Goal: Download file/media

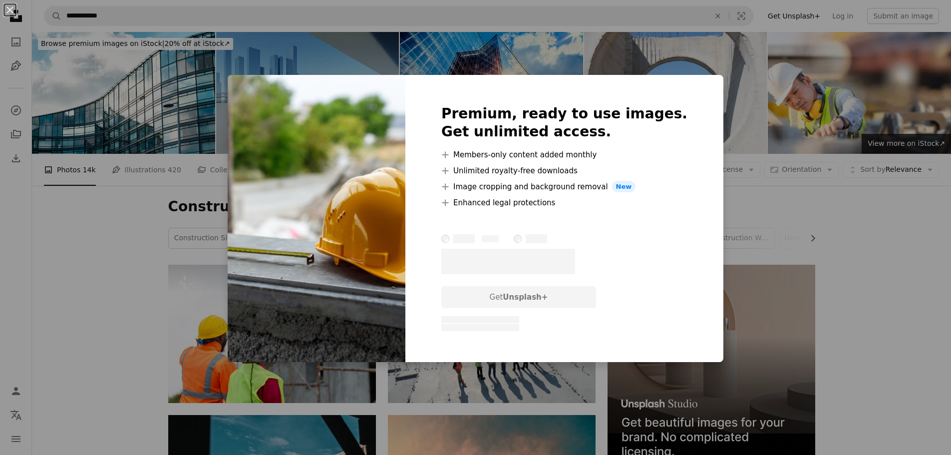
scroll to position [499, 0]
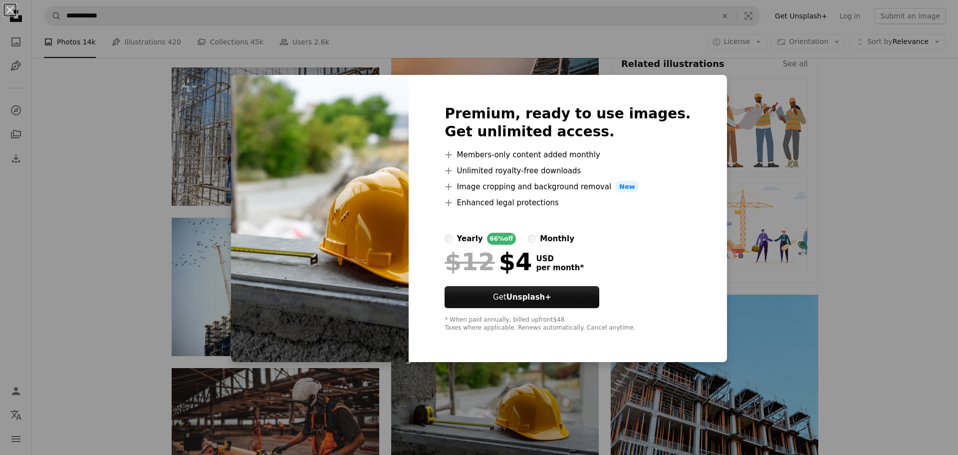
click at [934, 145] on div "An X shape Premium, ready to use images. Get unlimited access. A plus sign Memb…" at bounding box center [479, 227] width 958 height 455
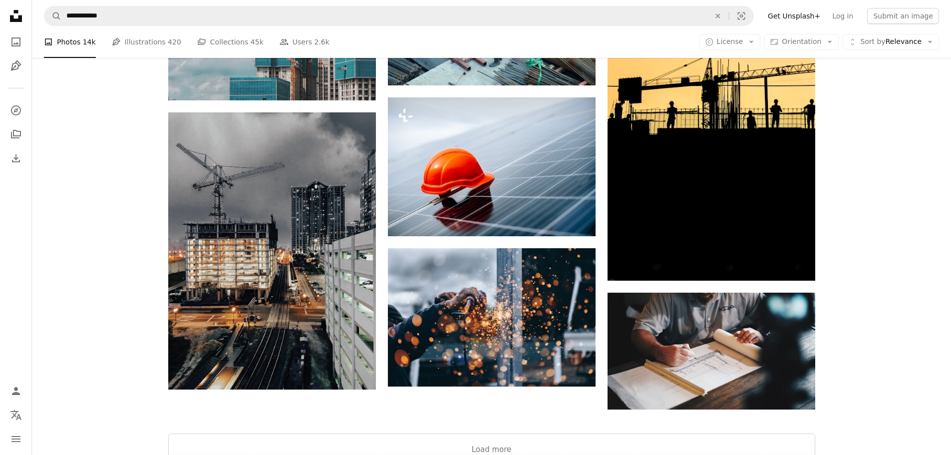
scroll to position [1231, 0]
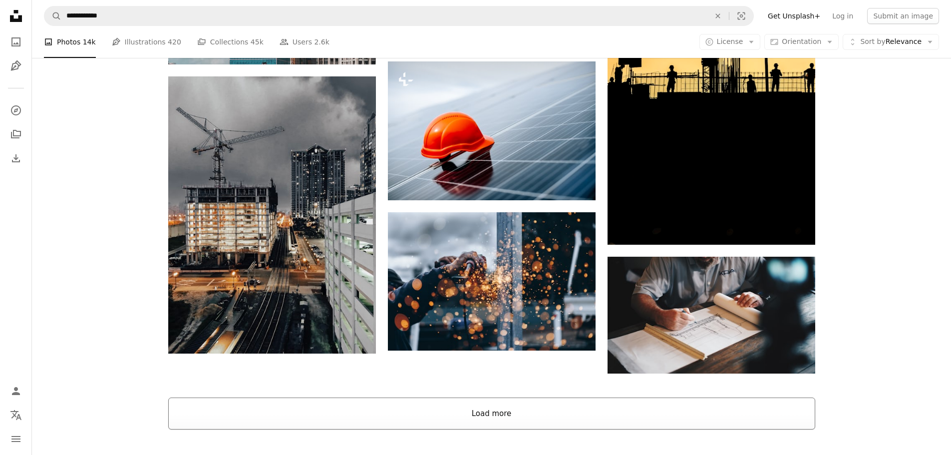
click at [618, 397] on button "Load more" at bounding box center [491, 413] width 647 height 32
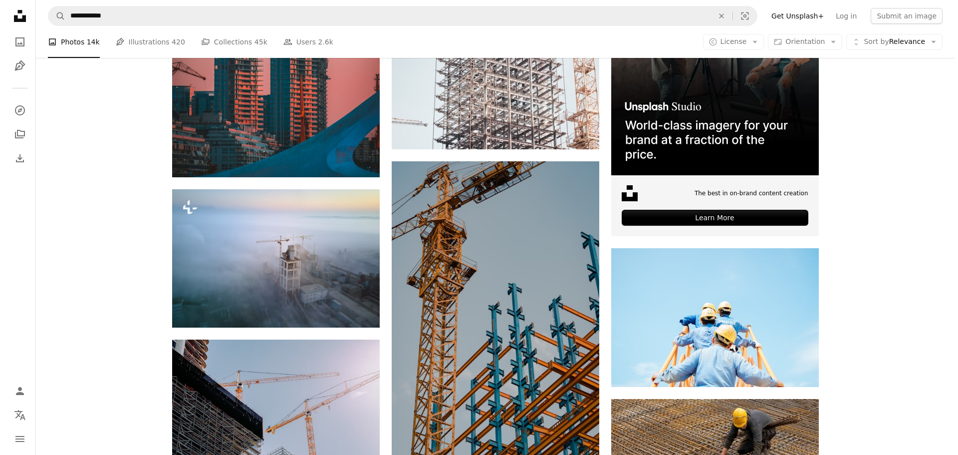
scroll to position [3428, 0]
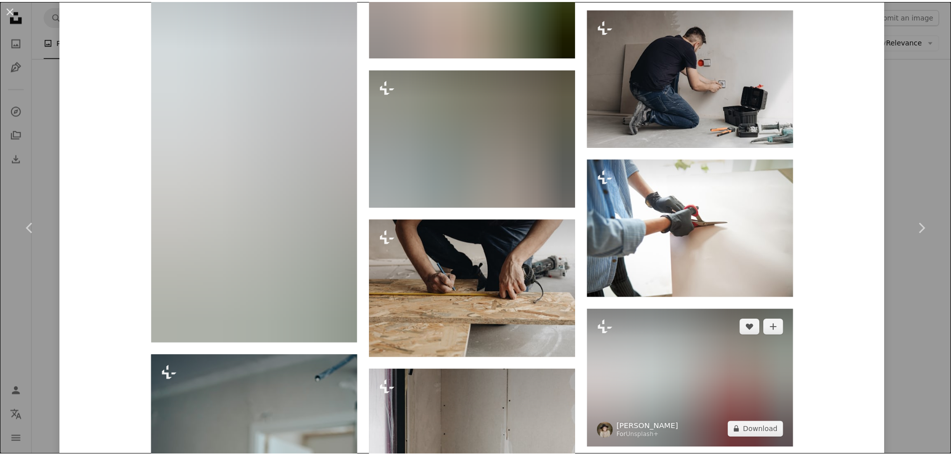
scroll to position [4335, 0]
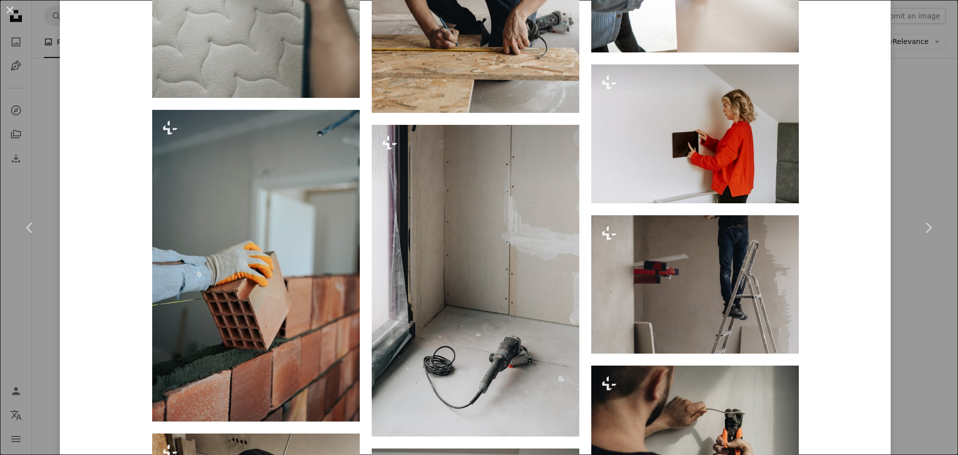
click at [902, 149] on div "An X shape Chevron left Chevron right [PERSON_NAME] For Unsplash+ A heart A plu…" at bounding box center [479, 227] width 958 height 455
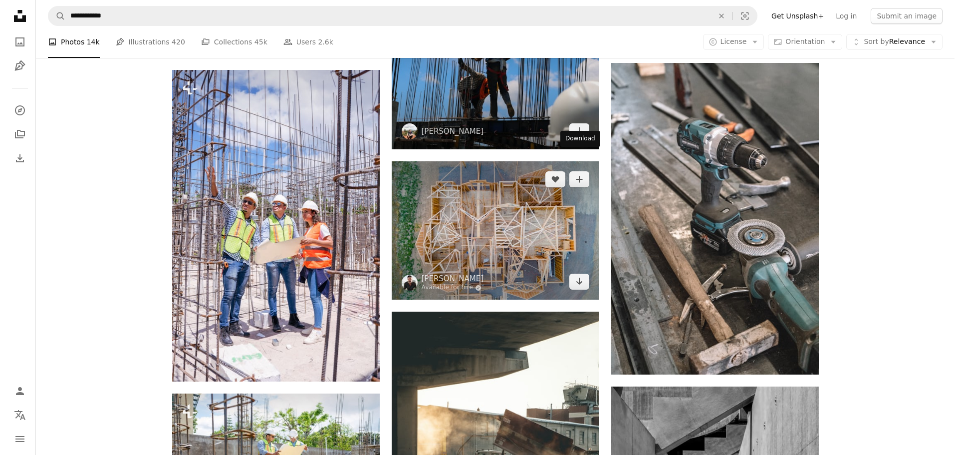
scroll to position [7221, 0]
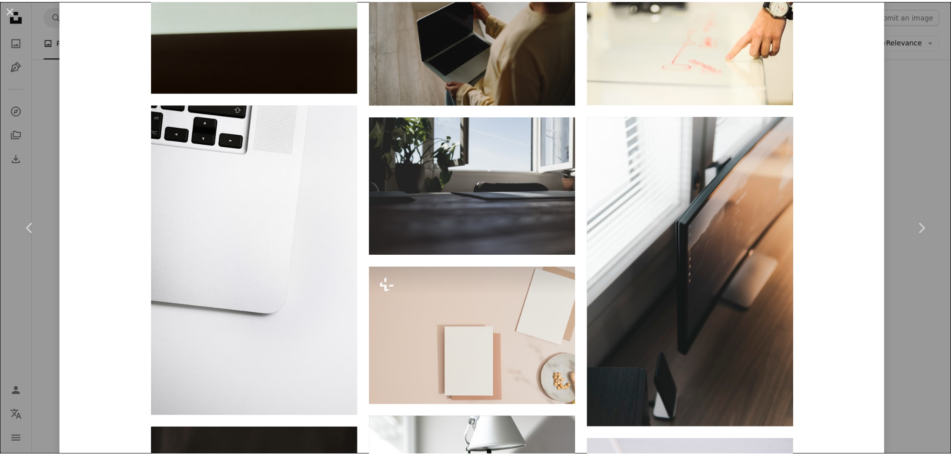
scroll to position [1148, 0]
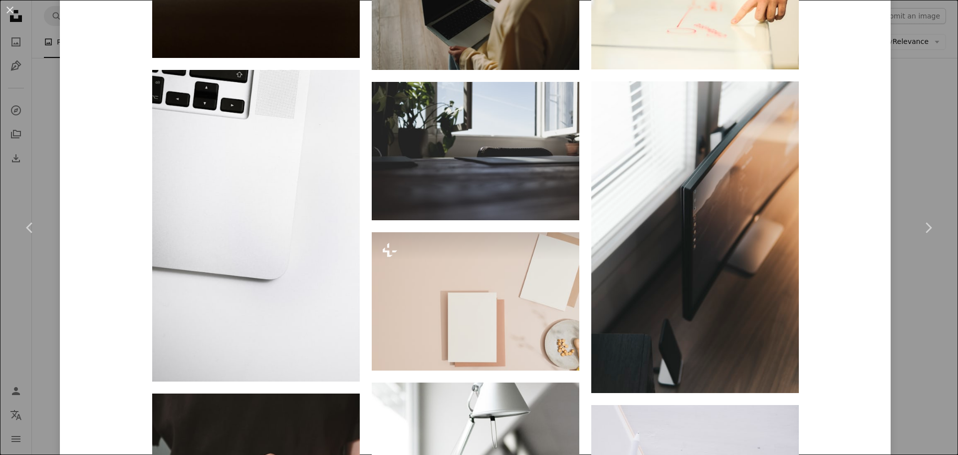
click at [910, 168] on div "An X shape Chevron left Chevron right charlesdeluvio charlesdeluvio A heart A p…" at bounding box center [479, 227] width 958 height 455
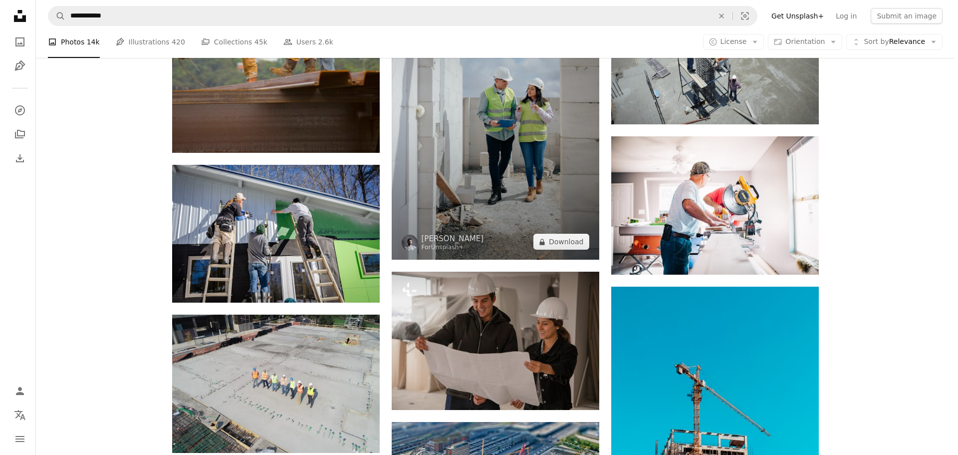
scroll to position [8618, 0]
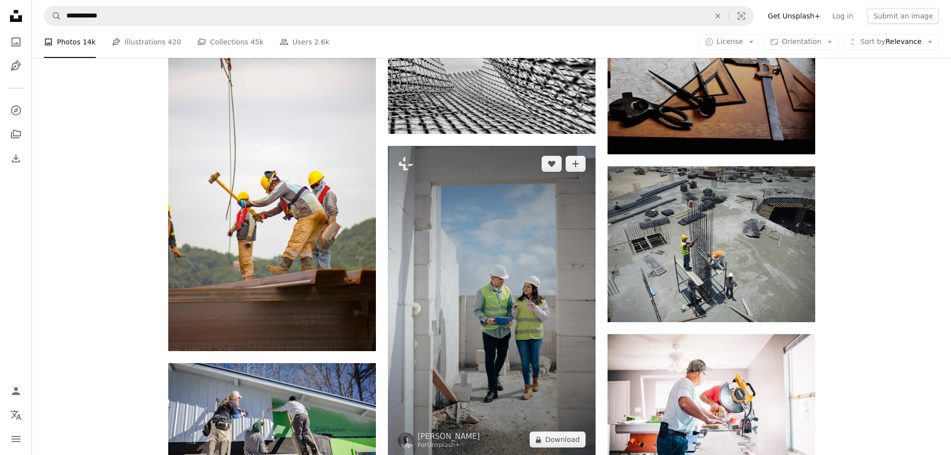
click at [453, 171] on img at bounding box center [492, 301] width 208 height 311
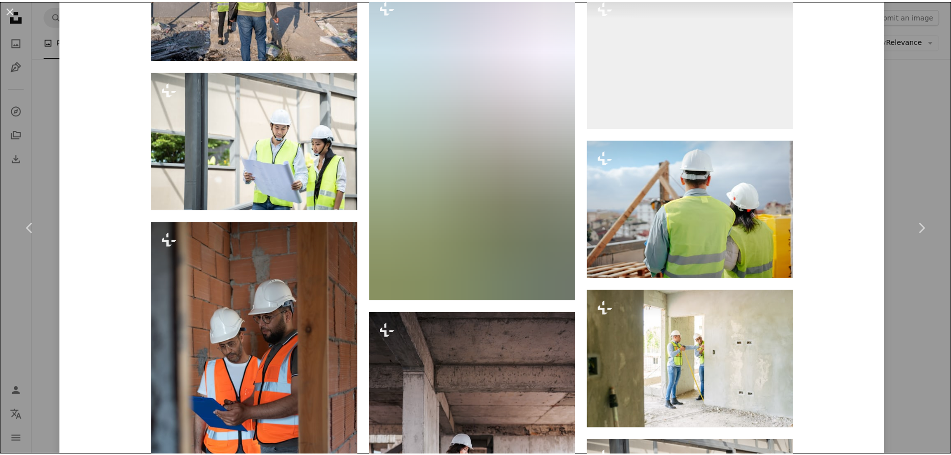
scroll to position [5557, 0]
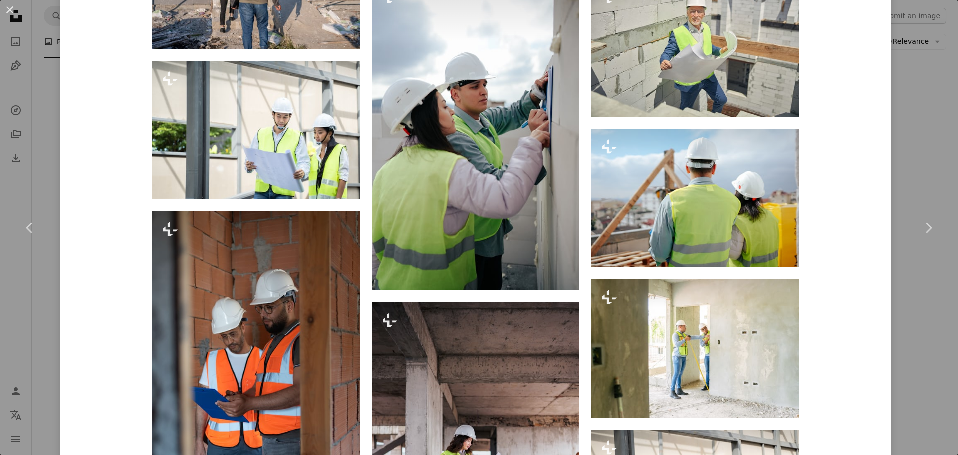
click at [923, 161] on div "An X shape Chevron left Chevron right Yunus Tuğ For Unsplash+ A heart A plus si…" at bounding box center [479, 227] width 958 height 455
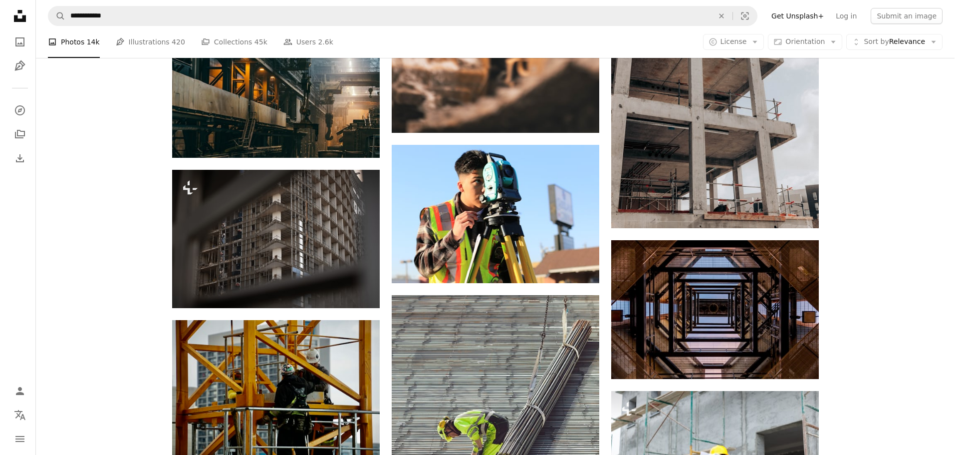
scroll to position [9866, 0]
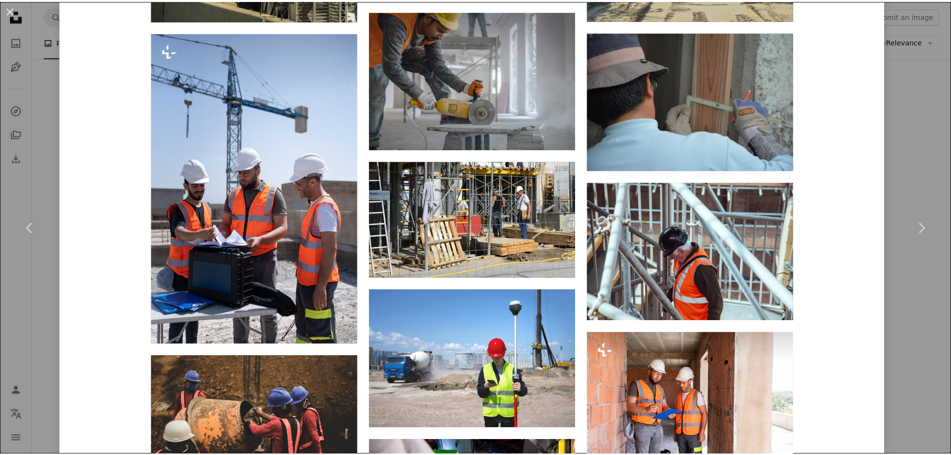
scroll to position [1198, 0]
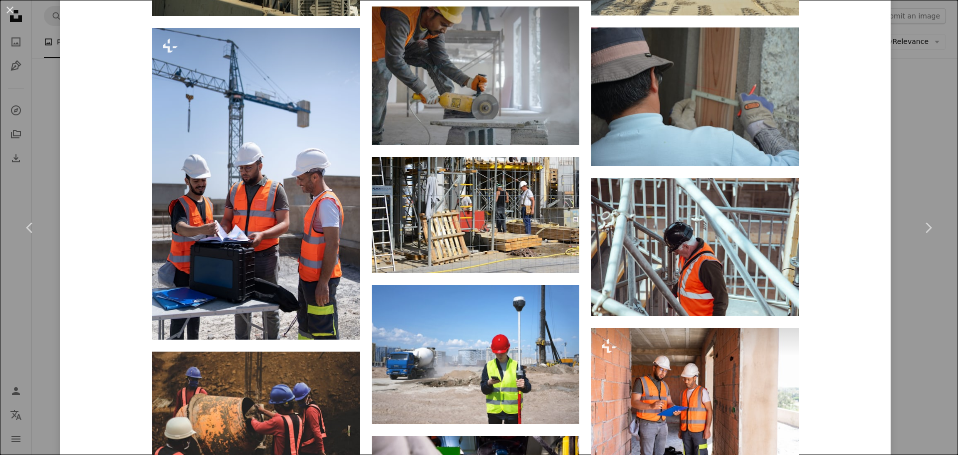
click at [905, 127] on div "An X shape Chevron left Chevron right [PERSON_NAME] A heart A plus sign Edit im…" at bounding box center [479, 227] width 958 height 455
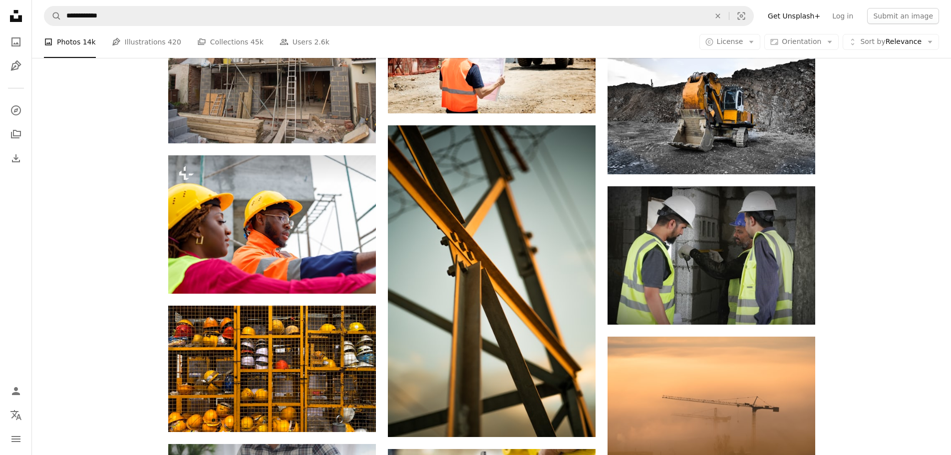
scroll to position [10765, 0]
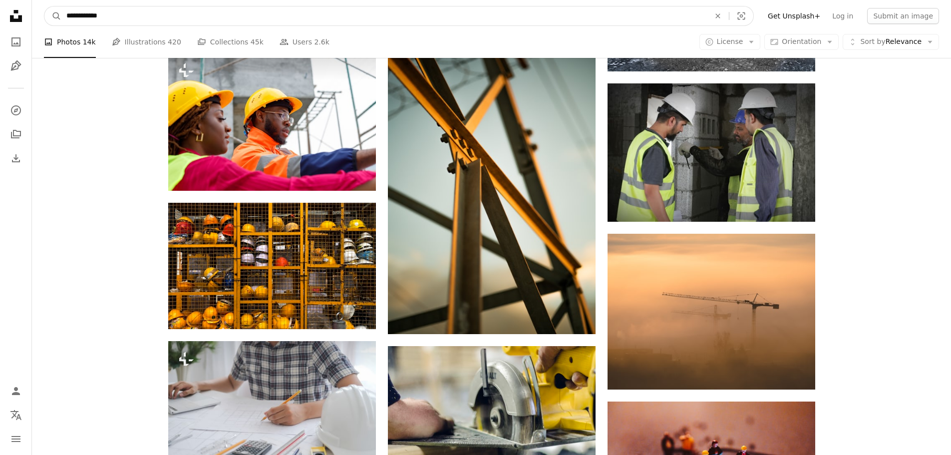
click at [203, 21] on input "**********" at bounding box center [383, 15] width 645 height 19
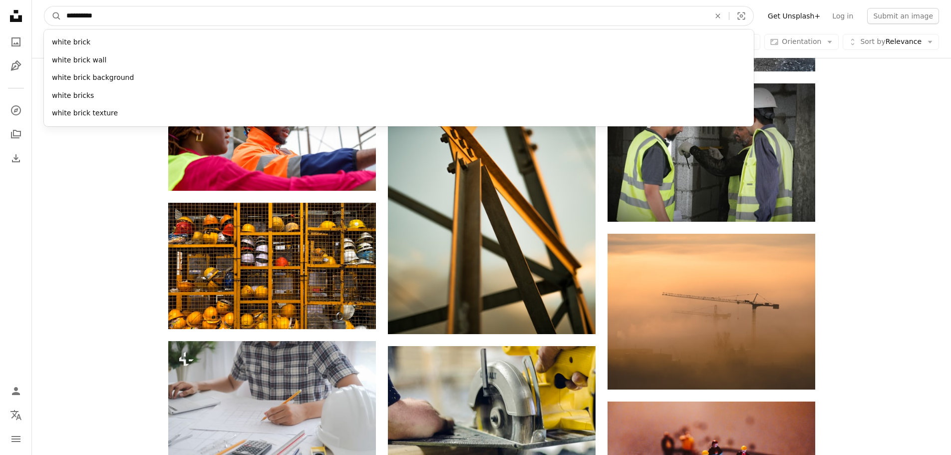
type input "**********"
click button "A magnifying glass" at bounding box center [52, 15] width 17 height 19
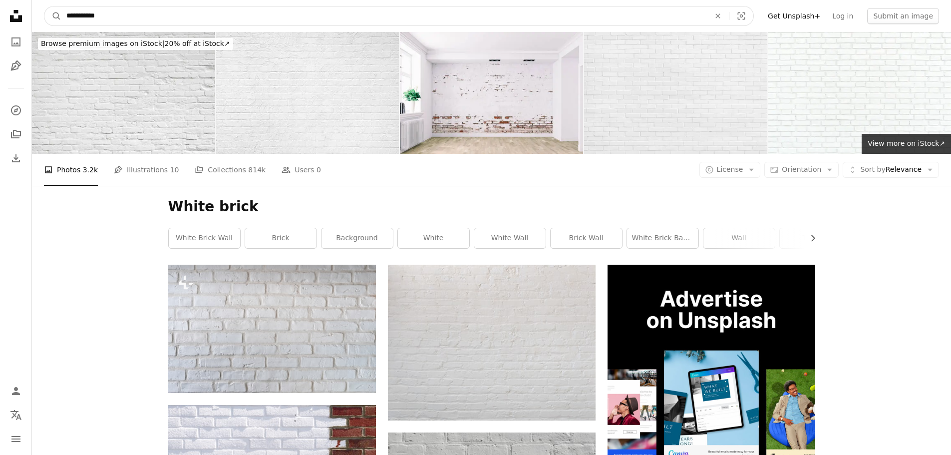
click at [225, 16] on input "**********" at bounding box center [383, 15] width 645 height 19
type input "**********"
click button "A magnifying glass" at bounding box center [52, 15] width 17 height 19
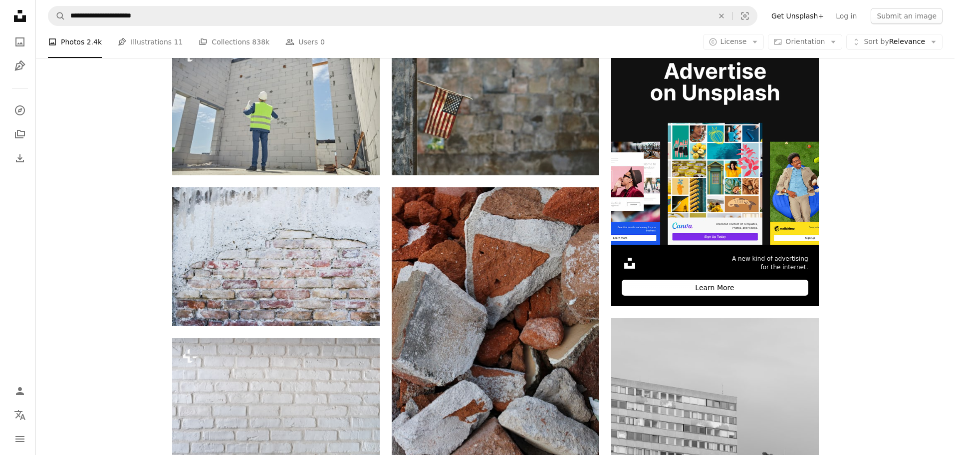
scroll to position [399, 0]
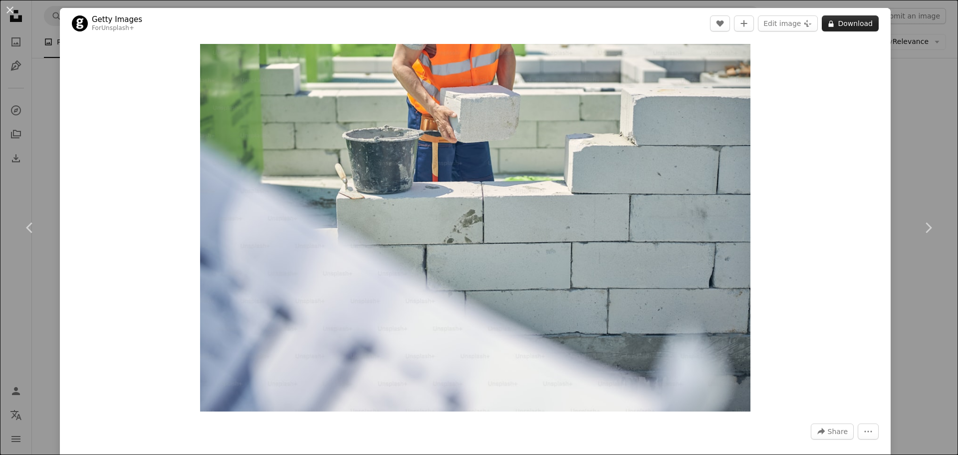
click at [833, 25] on button "A lock Download" at bounding box center [850, 23] width 57 height 16
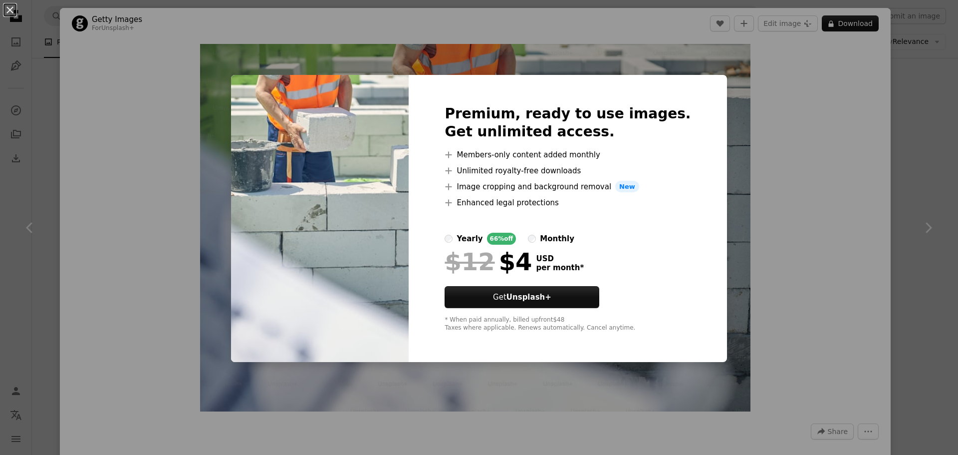
click at [554, 239] on div "monthly" at bounding box center [557, 239] width 34 height 12
click at [840, 199] on div "An X shape Premium, ready to use images. Get unlimited access. A plus sign Memb…" at bounding box center [479, 227] width 958 height 455
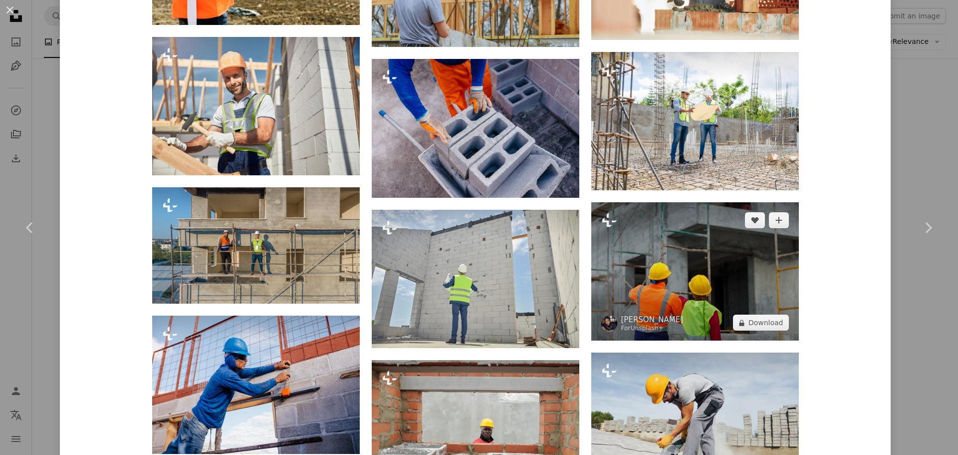
scroll to position [2312, 0]
